Goal: Use online tool/utility: Utilize a website feature to perform a specific function

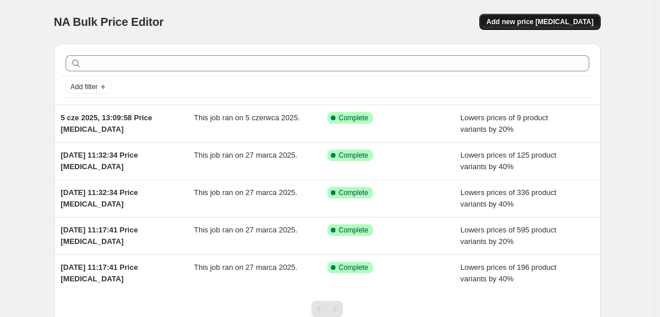
click at [523, 18] on span "Add new price [MEDICAL_DATA]" at bounding box center [539, 21] width 107 height 9
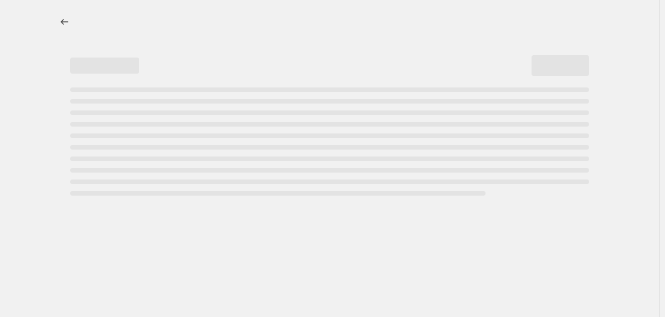
select select "percentage"
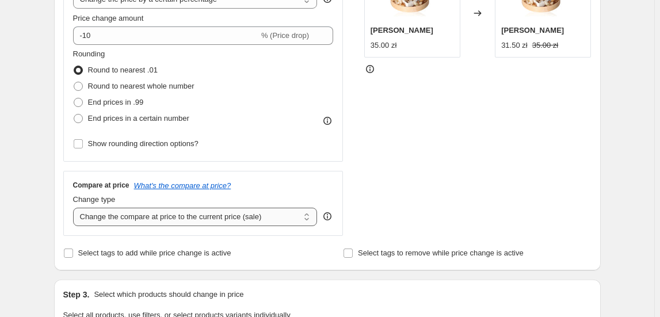
scroll to position [261, 0]
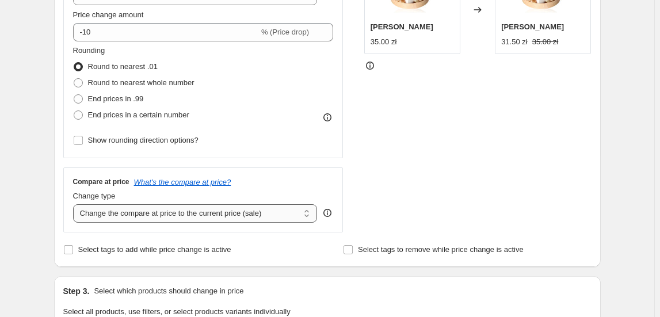
click at [199, 211] on select "Change the compare at price to the current price (sale) Change the compare at p…" at bounding box center [195, 213] width 244 height 18
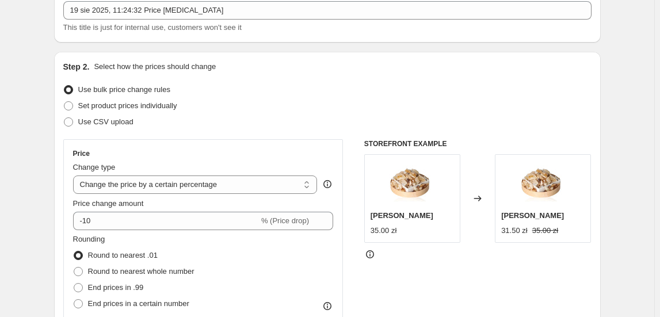
scroll to position [52, 0]
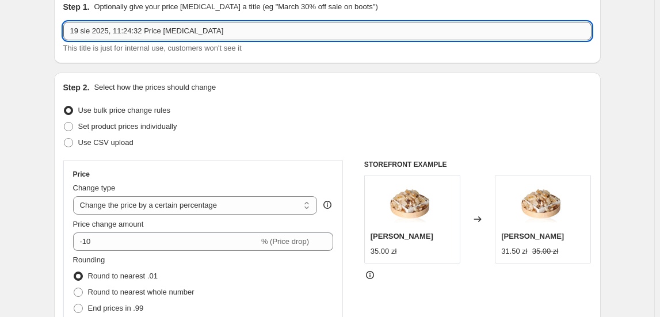
click at [173, 29] on input "19 sie 2025, 11:24:32 Price [MEDICAL_DATA]" at bounding box center [327, 31] width 528 height 18
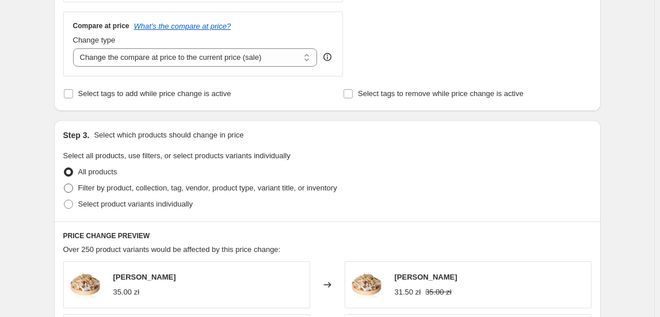
scroll to position [418, 0]
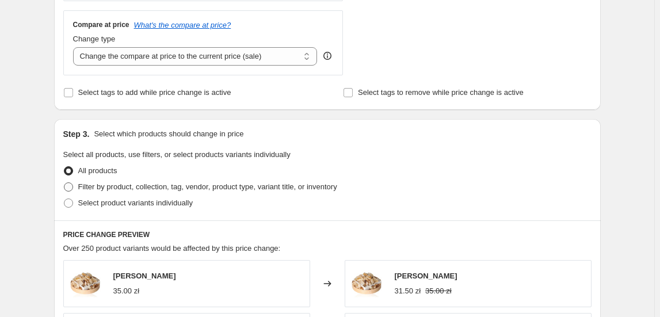
type input "Sensory Sets"
click at [168, 189] on span "Filter by product, collection, tag, vendor, product type, variant title, or inv…" at bounding box center [207, 186] width 259 height 9
click at [64, 183] on input "Filter by product, collection, tag, vendor, product type, variant title, or inv…" at bounding box center [64, 182] width 1 height 1
radio input "true"
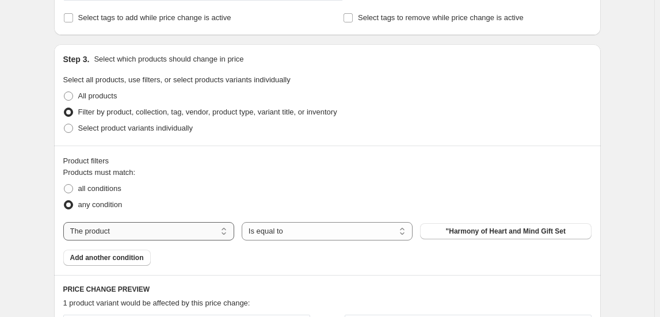
scroll to position [523, 0]
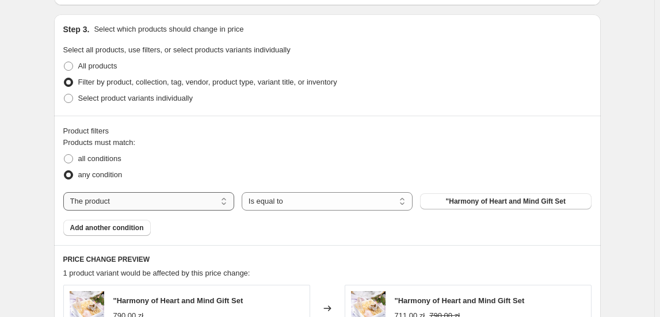
click at [160, 199] on select "The product The product's collection The product's tag The product's vendor The…" at bounding box center [148, 201] width 171 height 18
select select "collection"
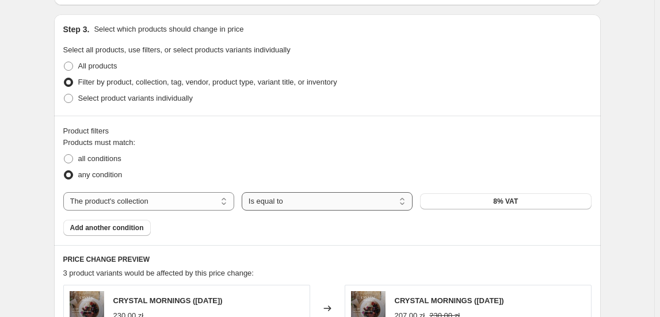
click at [307, 202] on select "Is equal to Is not equal to" at bounding box center [327, 201] width 171 height 18
click at [443, 197] on button "8% VAT" at bounding box center [505, 201] width 171 height 16
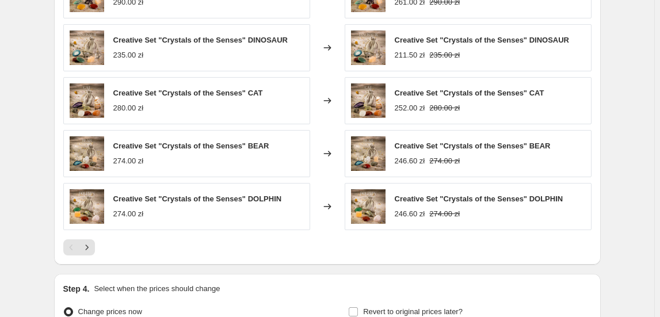
scroll to position [888, 0]
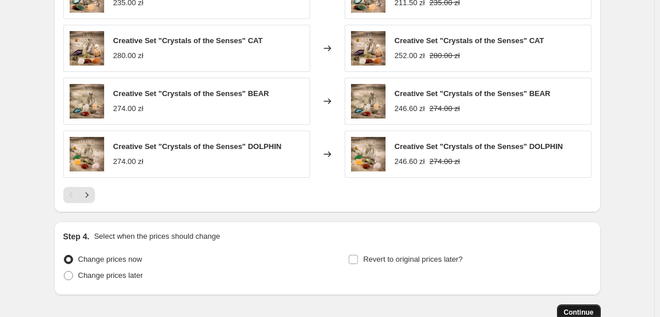
click at [590, 311] on span "Continue" at bounding box center [579, 312] width 30 height 9
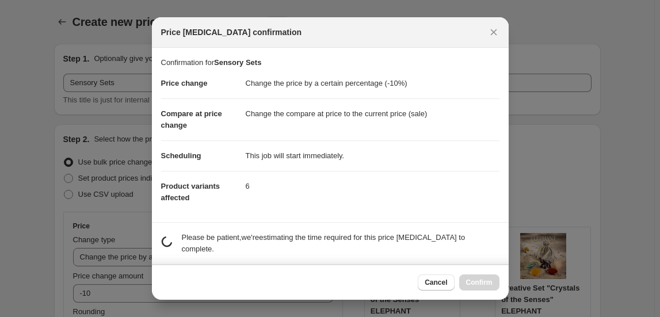
scroll to position [0, 0]
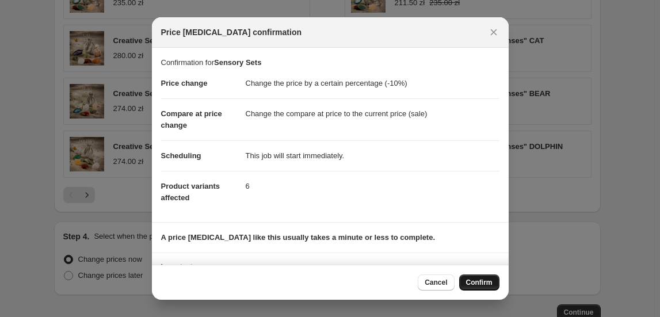
click at [483, 279] on span "Confirm" at bounding box center [479, 282] width 26 height 9
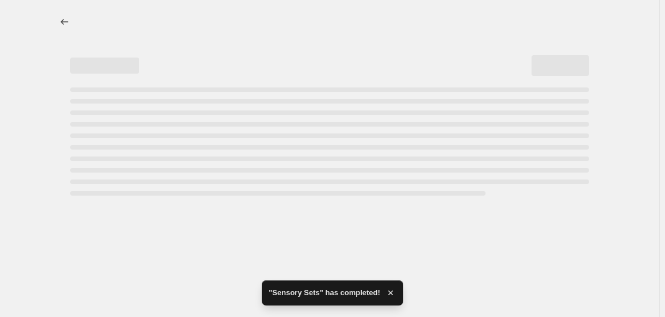
select select "percentage"
select select "collection"
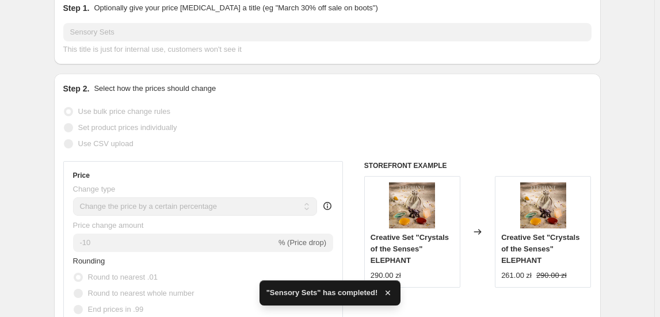
scroll to position [261, 0]
